Goal: Information Seeking & Learning: Learn about a topic

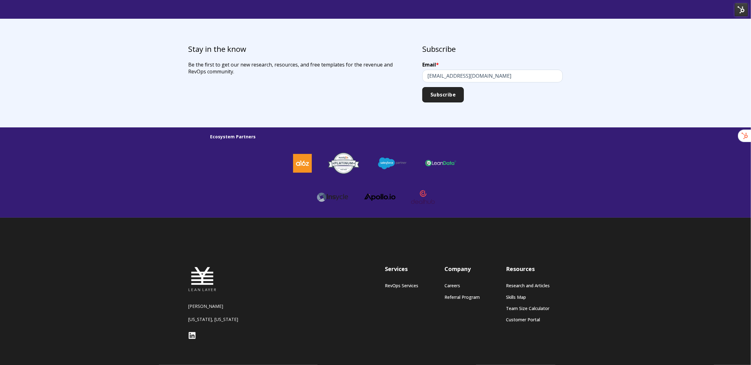
scroll to position [1628, 0]
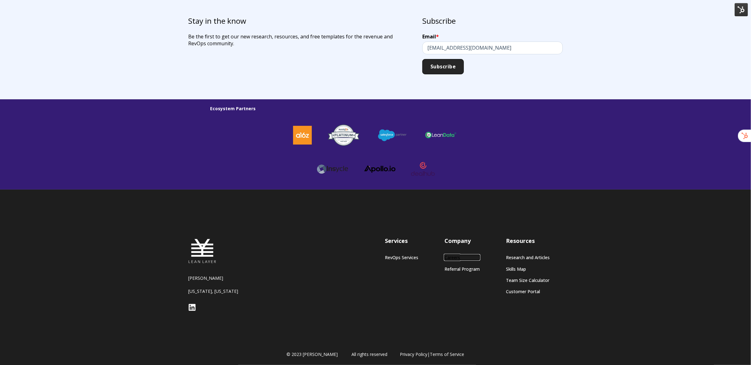
click at [449, 257] on link "Careers" at bounding box center [461, 257] width 35 height 5
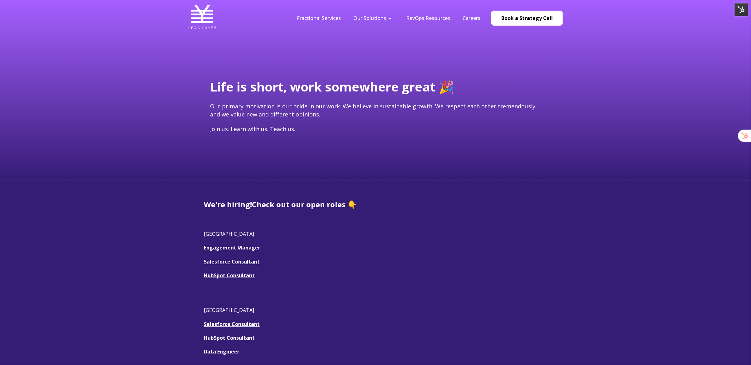
click at [738, 13] on img at bounding box center [741, 9] width 13 height 13
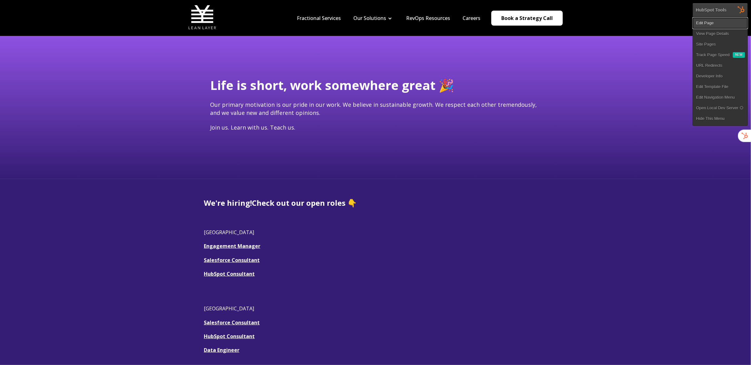
scroll to position [1, 0]
click at [726, 19] on link "Edit Page" at bounding box center [720, 23] width 55 height 11
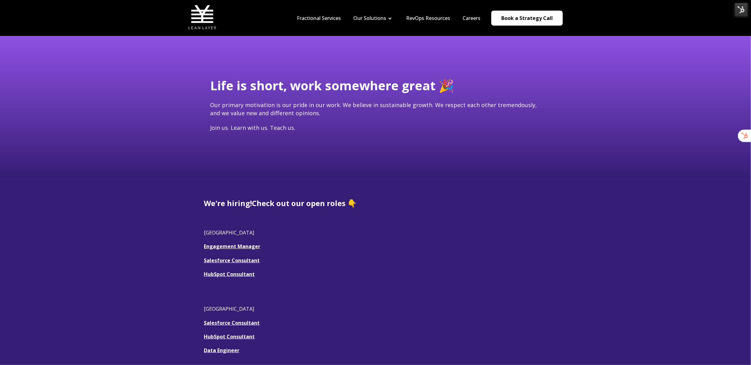
scroll to position [1, 0]
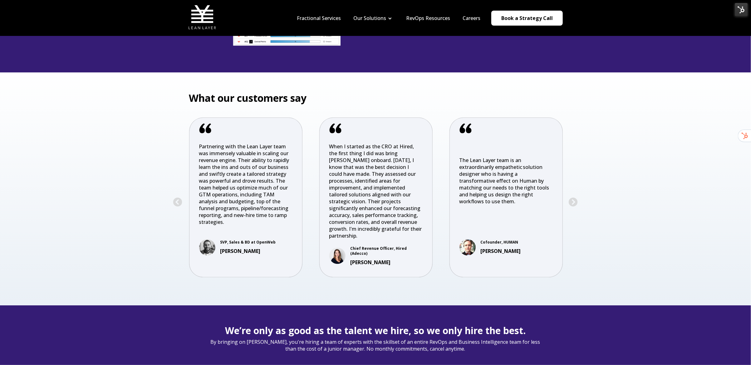
scroll to position [1235, 0]
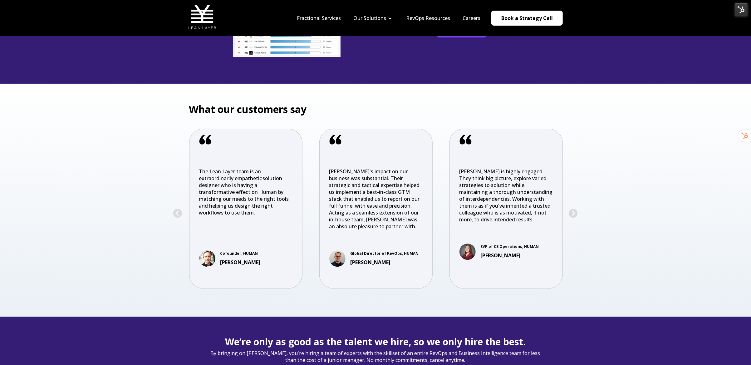
click at [624, 129] on div "What our customers say Previous The team at Lean Layer treat projects as if the…" at bounding box center [375, 200] width 751 height 233
